Goal: Transaction & Acquisition: Book appointment/travel/reservation

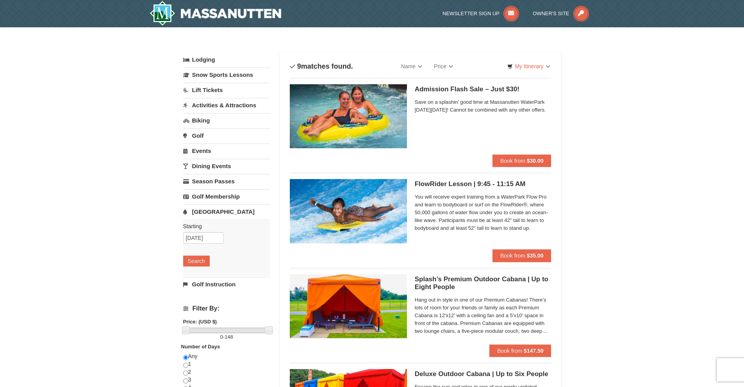
click at [401, 125] on img at bounding box center [348, 116] width 117 height 64
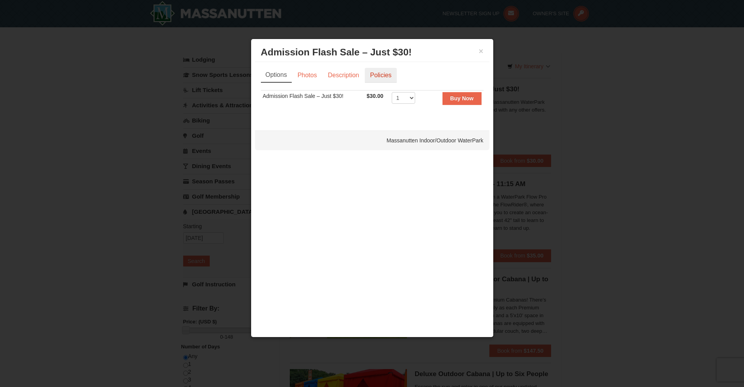
click at [386, 77] on link "Policies" at bounding box center [381, 75] width 32 height 15
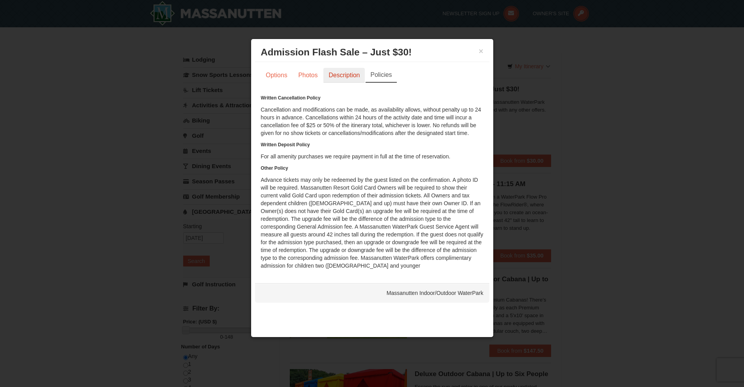
click at [350, 77] on link "Description" at bounding box center [343, 75] width 41 height 15
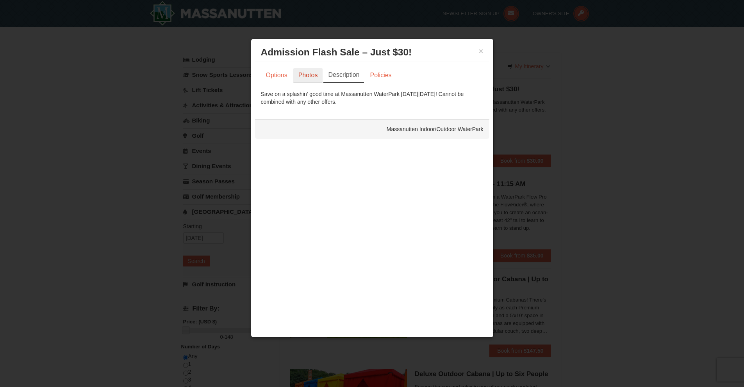
click at [311, 75] on link "Photos" at bounding box center [308, 75] width 30 height 15
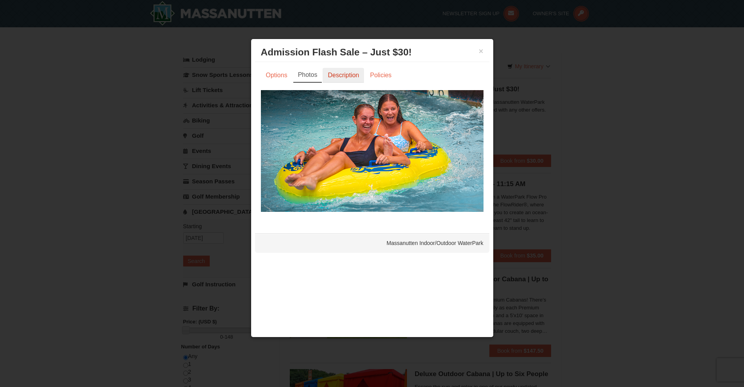
click at [339, 81] on link "Description" at bounding box center [343, 75] width 41 height 15
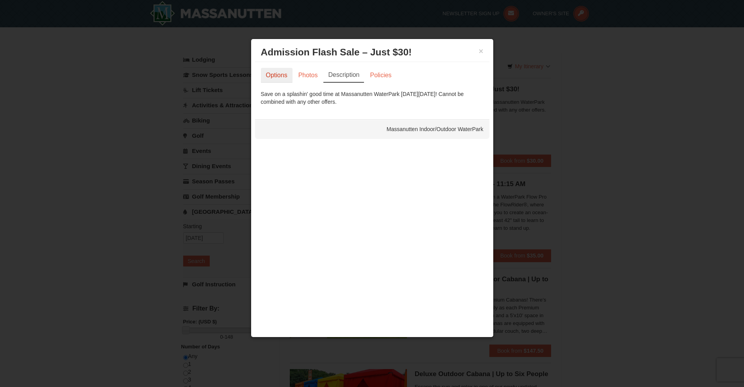
click at [274, 75] on link "Options" at bounding box center [277, 75] width 32 height 15
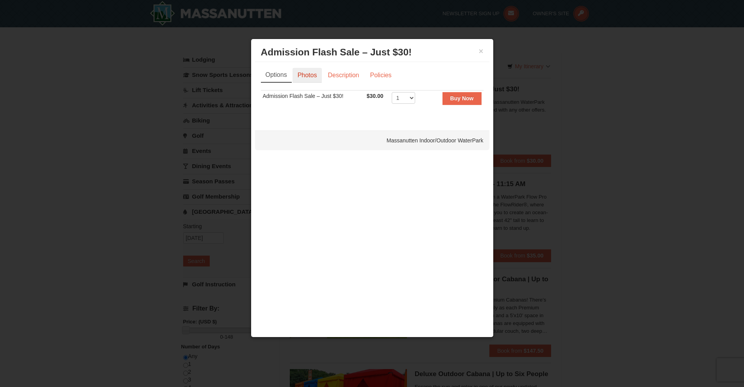
click at [312, 80] on link "Photos" at bounding box center [308, 75] width 30 height 15
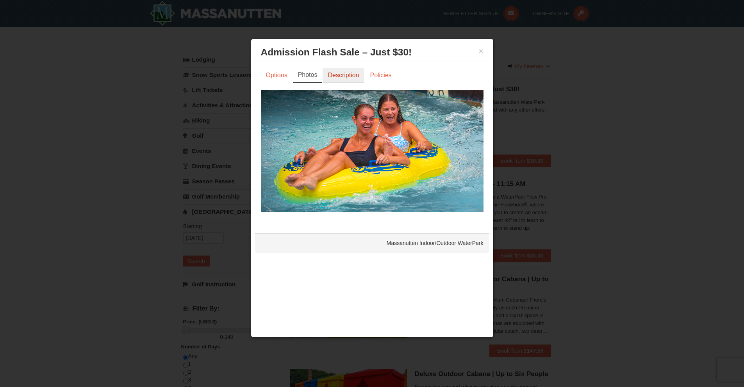
click at [340, 76] on link "Description" at bounding box center [343, 75] width 41 height 15
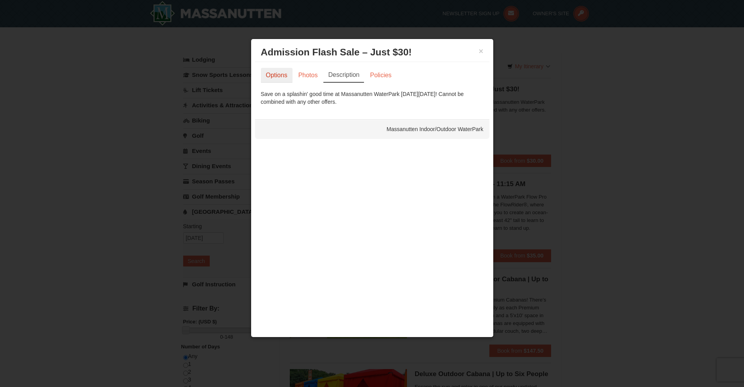
click at [267, 76] on link "Options" at bounding box center [277, 75] width 32 height 15
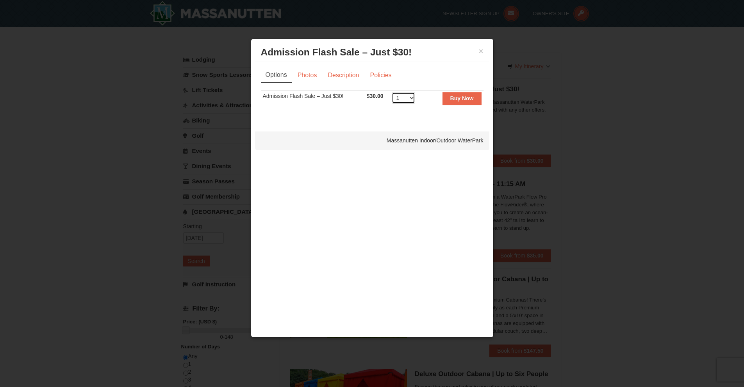
click at [404, 96] on select "1 2 3 4 5 6 7 8 9 10 11 12 13 14 15 16 17 18 19 20 21 22 23 24 25 26 27 28 29 3…" at bounding box center [403, 98] width 23 height 12
select select "6"
click at [467, 105] on td "Buy Now" at bounding box center [453, 100] width 60 height 19
click at [466, 102] on button "Buy Now" at bounding box center [462, 98] width 39 height 12
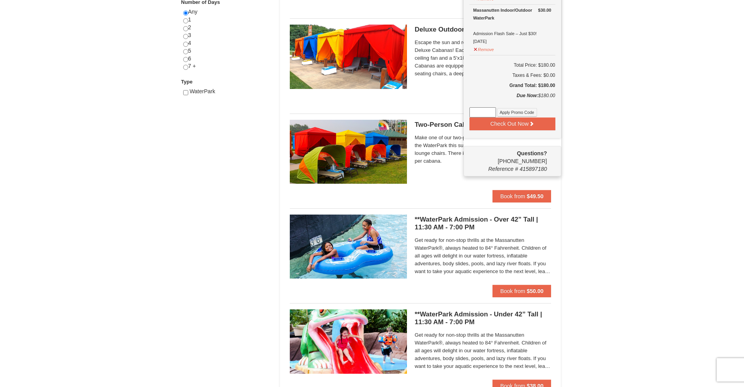
scroll to position [336, 0]
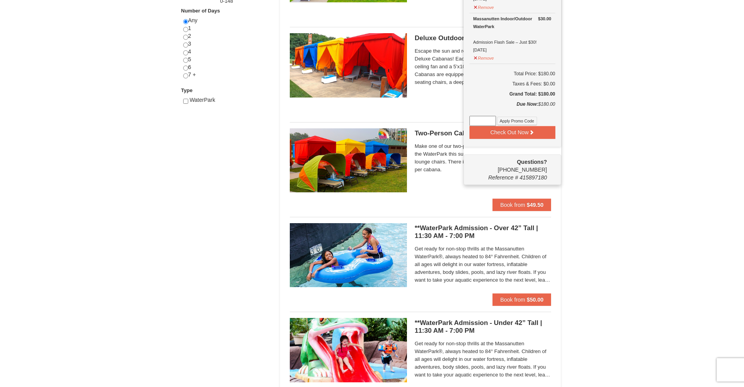
click at [544, 97] on h5 "Grand Total: $180.00" at bounding box center [513, 94] width 86 height 8
click at [513, 134] on button "Check Out Now" at bounding box center [513, 132] width 86 height 12
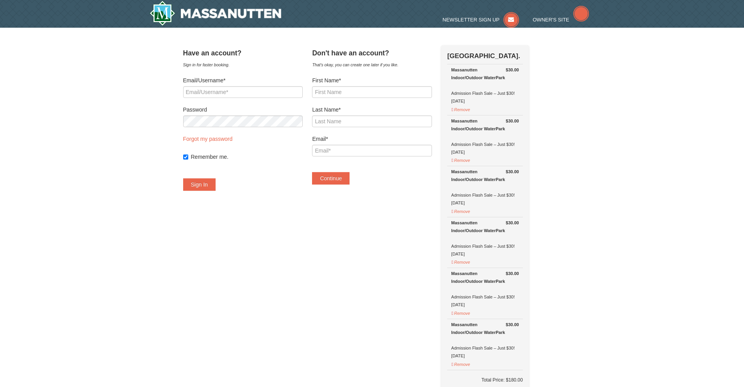
select select "9"
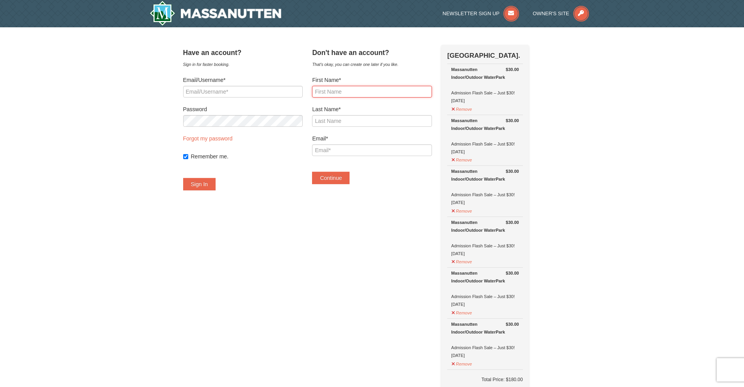
click at [354, 90] on input "First Name*" at bounding box center [372, 92] width 120 height 12
type input "Ashish"
type input "Bhadel"
drag, startPoint x: 384, startPoint y: 153, endPoint x: 300, endPoint y: 152, distance: 84.8
click at [300, 152] on div "Have an account? Sign in for faster booking. Email/Username* Password Forgot my…" at bounding box center [372, 352] width 378 height 615
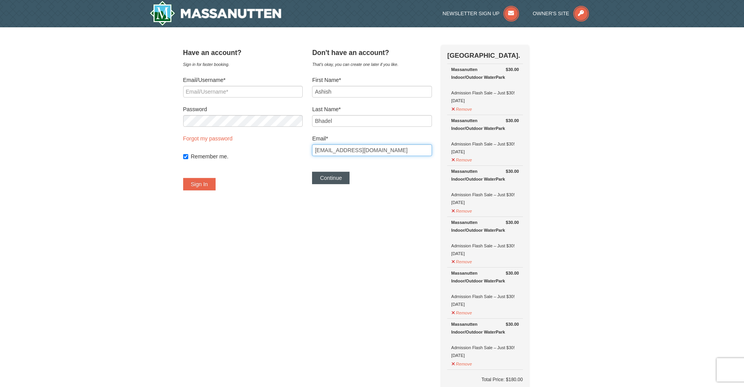
type input "akbcompanyllc@gmail.com"
click at [339, 178] on button "Continue" at bounding box center [330, 178] width 37 height 12
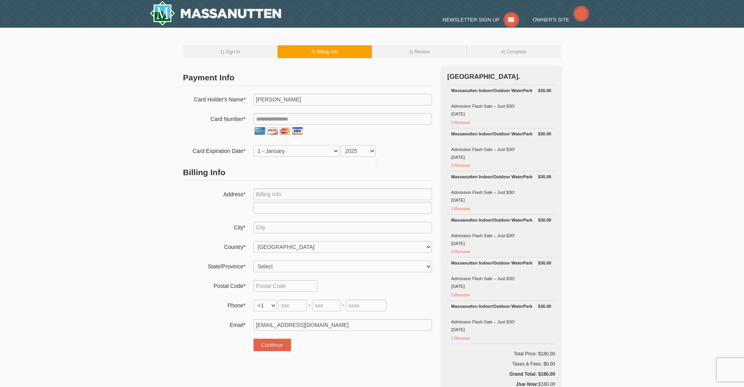
select select "9"
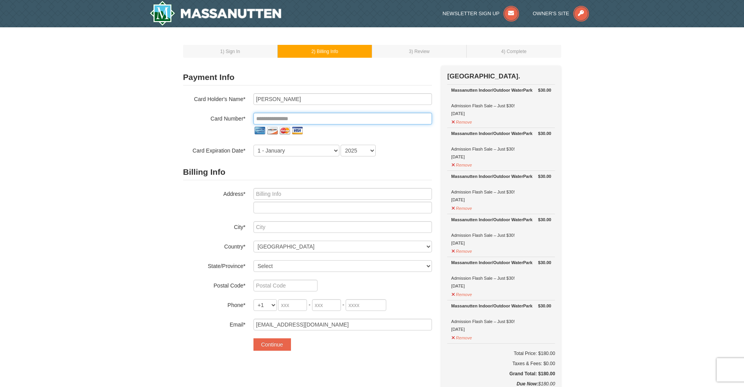
click at [299, 113] on input "tel" at bounding box center [343, 119] width 179 height 12
click at [204, 180] on h2 "Billing Info" at bounding box center [307, 172] width 249 height 16
click at [302, 117] on input "tel" at bounding box center [343, 119] width 179 height 12
type input "**********"
select select "4"
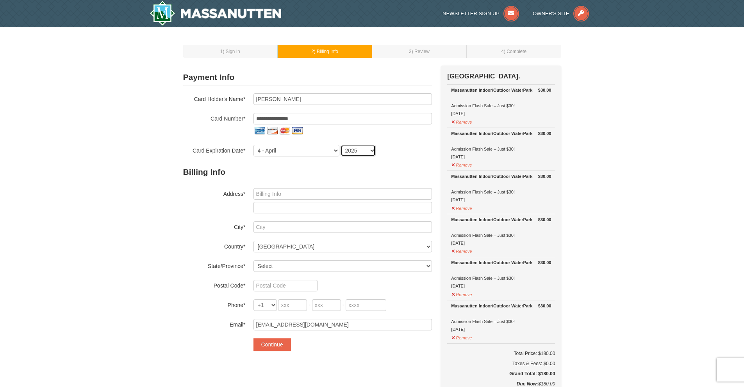
select select "2027"
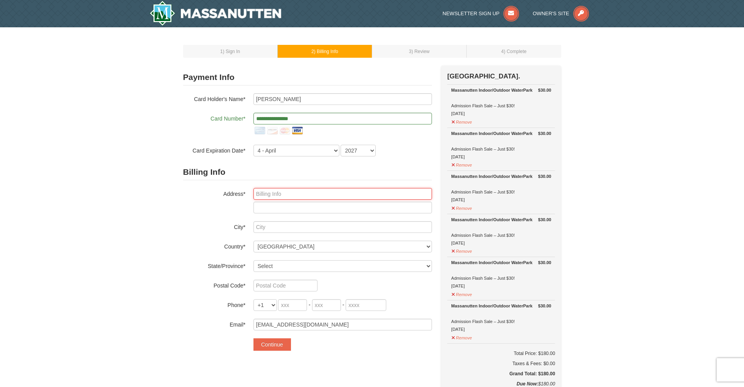
click at [356, 197] on input "text" at bounding box center [343, 194] width 179 height 12
type input "42580 Deer Isle Dr"
type input "Chantilly"
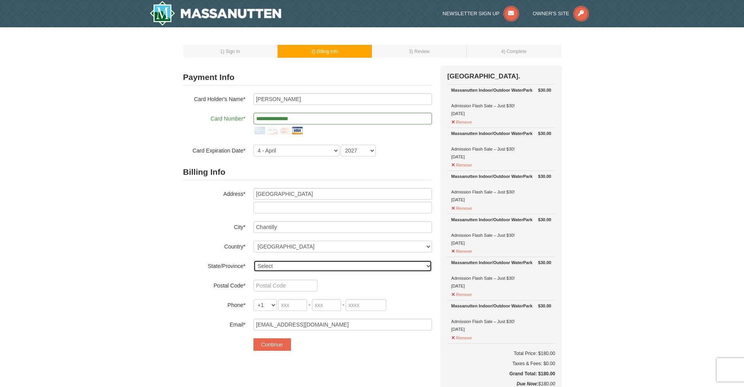
select select "VA"
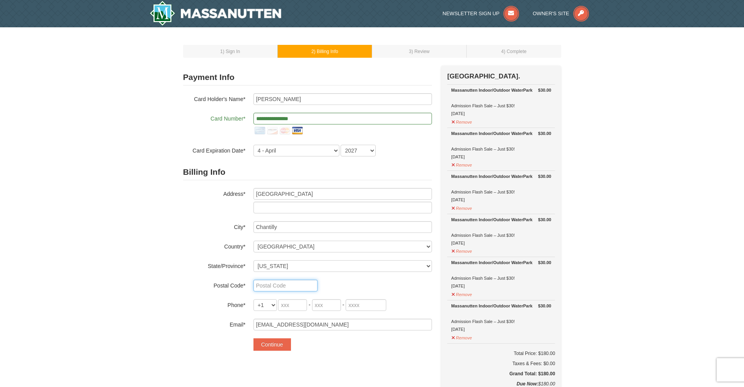
type input "20120"
type input "asbhadel@gmail.com"
click at [295, 301] on input "tel" at bounding box center [292, 306] width 29 height 12
type input "703"
type input "474"
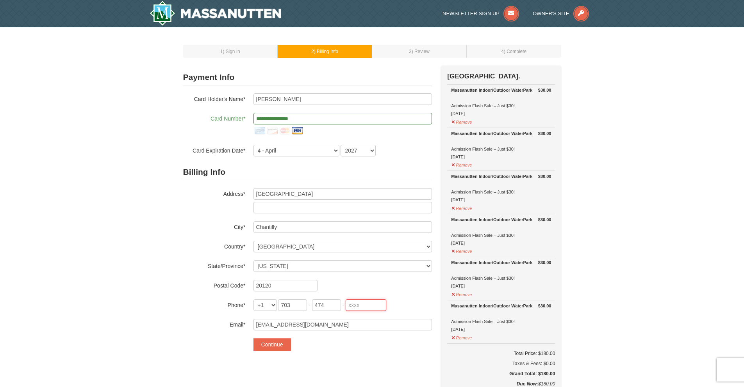
type input "4171"
drag, startPoint x: 317, startPoint y: 325, endPoint x: 256, endPoint y: 321, distance: 61.5
click at [256, 321] on input "asbhadel@gmail.com" at bounding box center [343, 325] width 179 height 12
type input "[EMAIL_ADDRESS][DOMAIN_NAME]"
click at [274, 349] on button "Continue" at bounding box center [272, 345] width 37 height 12
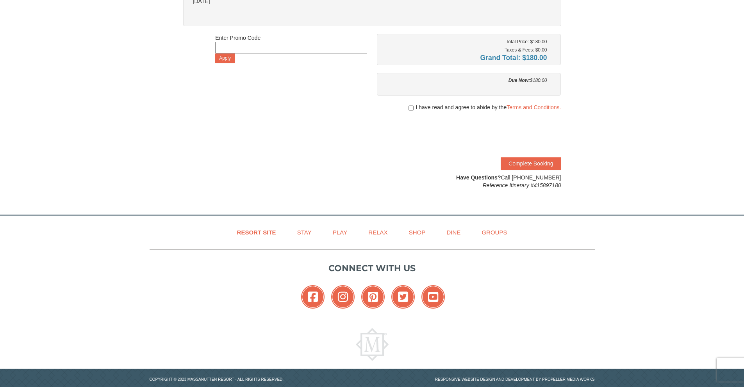
scroll to position [187, 0]
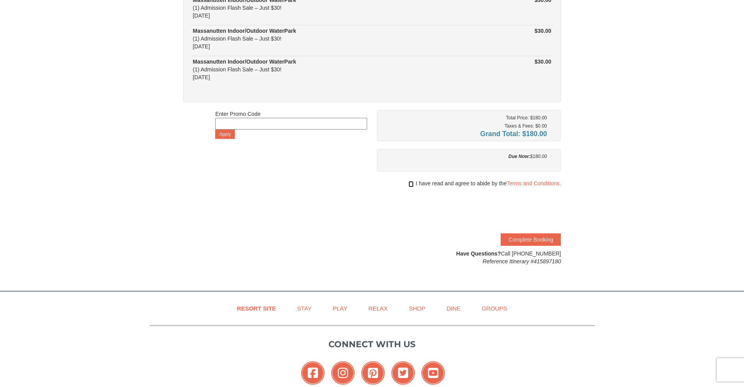
click at [411, 184] on input "checkbox" at bounding box center [411, 184] width 5 height 6
checkbox input "true"
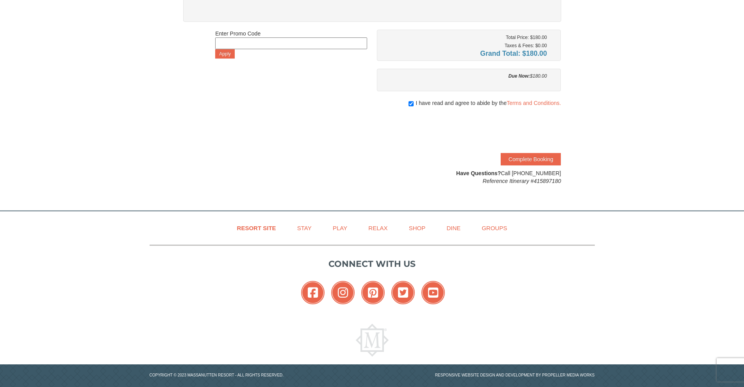
scroll to position [279, 0]
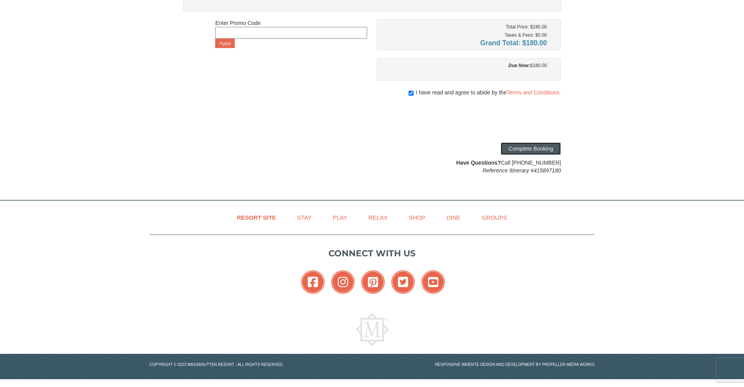
click at [536, 147] on button "Complete Booking" at bounding box center [531, 149] width 60 height 12
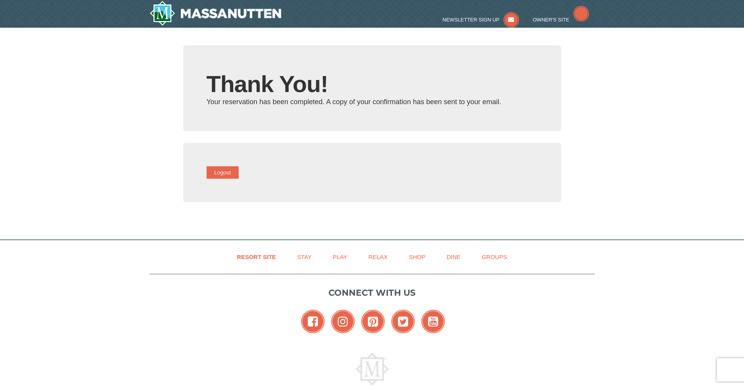
type input "[EMAIL_ADDRESS][DOMAIN_NAME]"
